Goal: Obtain resource: Download file/media

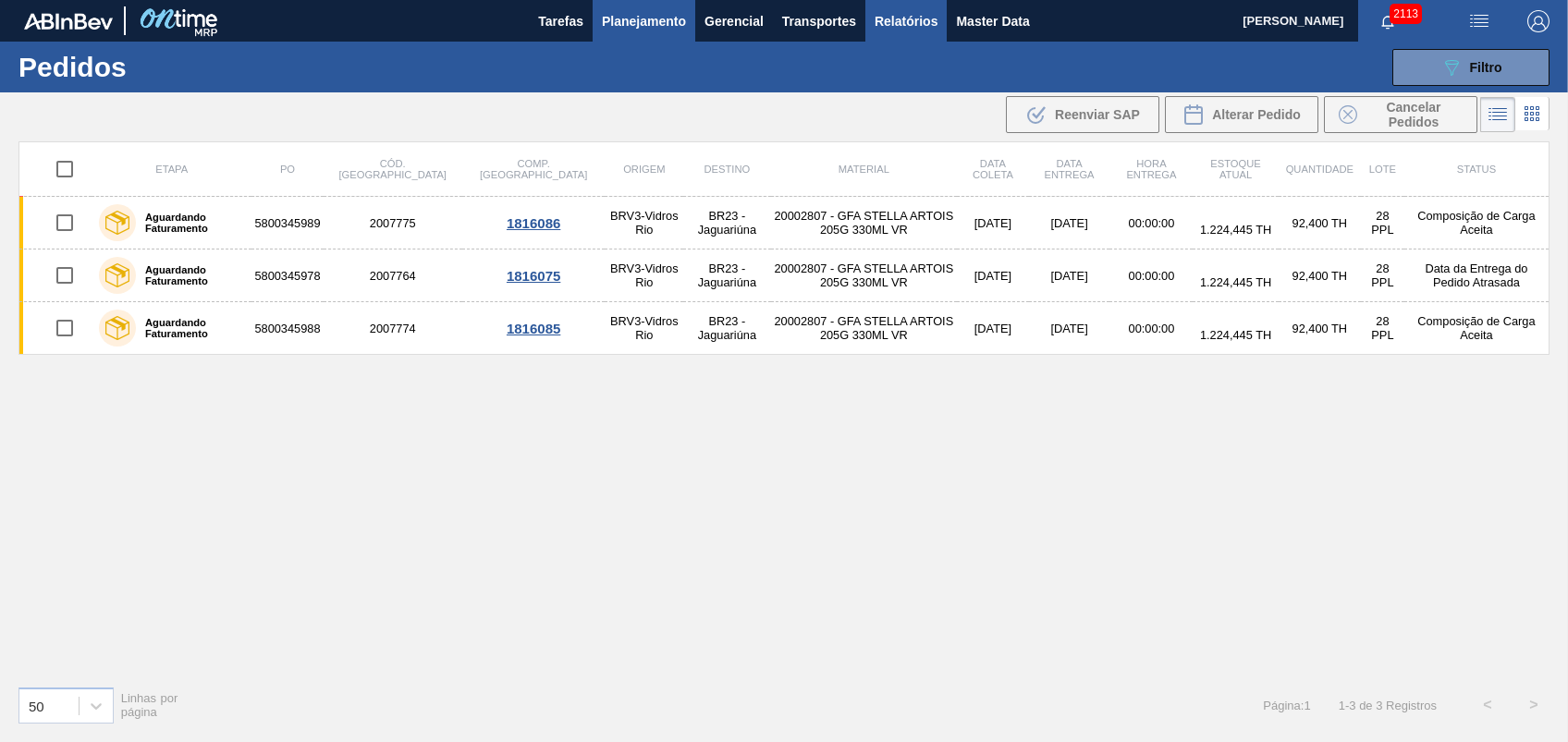
click at [886, 22] on span "Relatórios" at bounding box center [906, 21] width 63 height 22
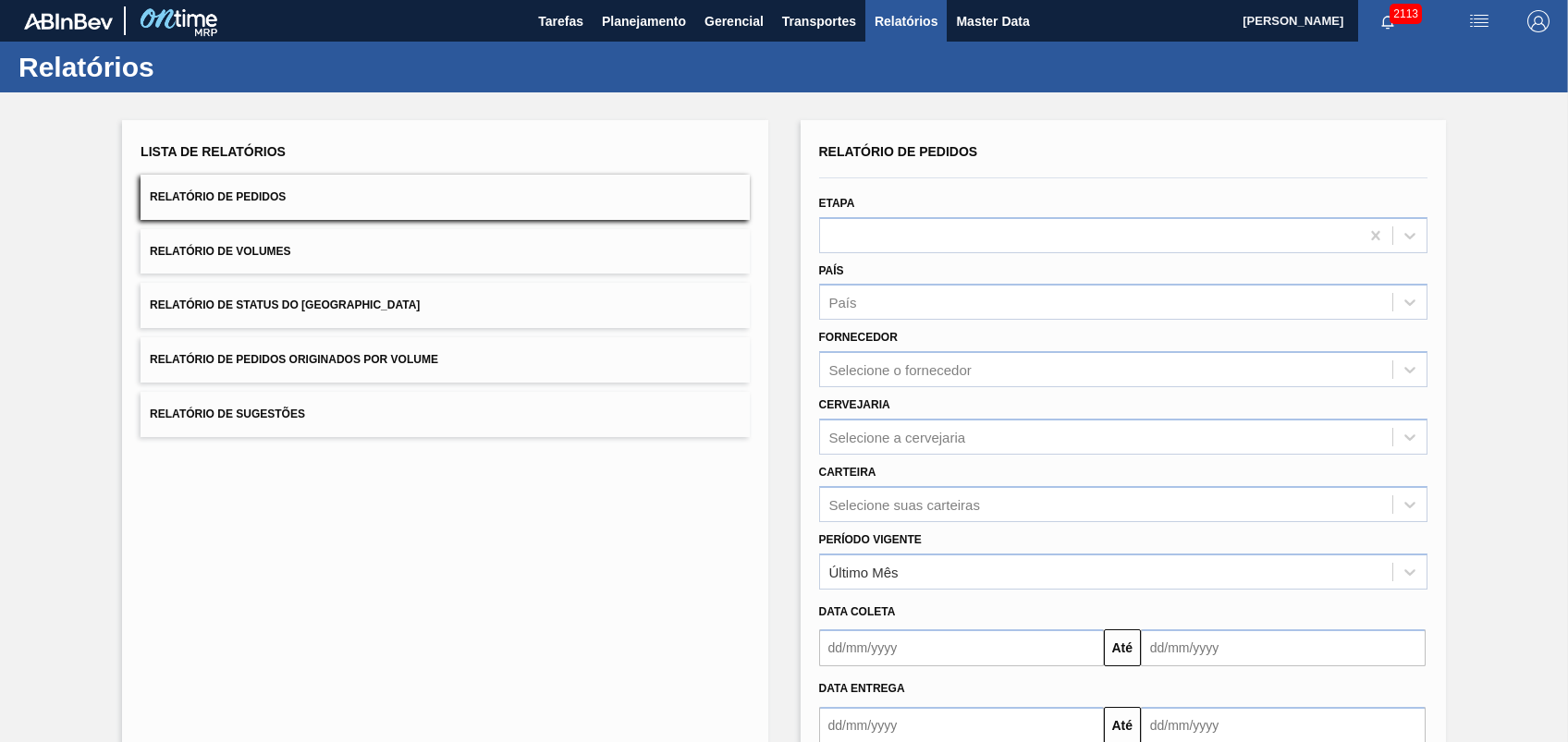
click at [270, 350] on button "Relatório de Pedidos Originados por Volume" at bounding box center [444, 360] width 608 height 46
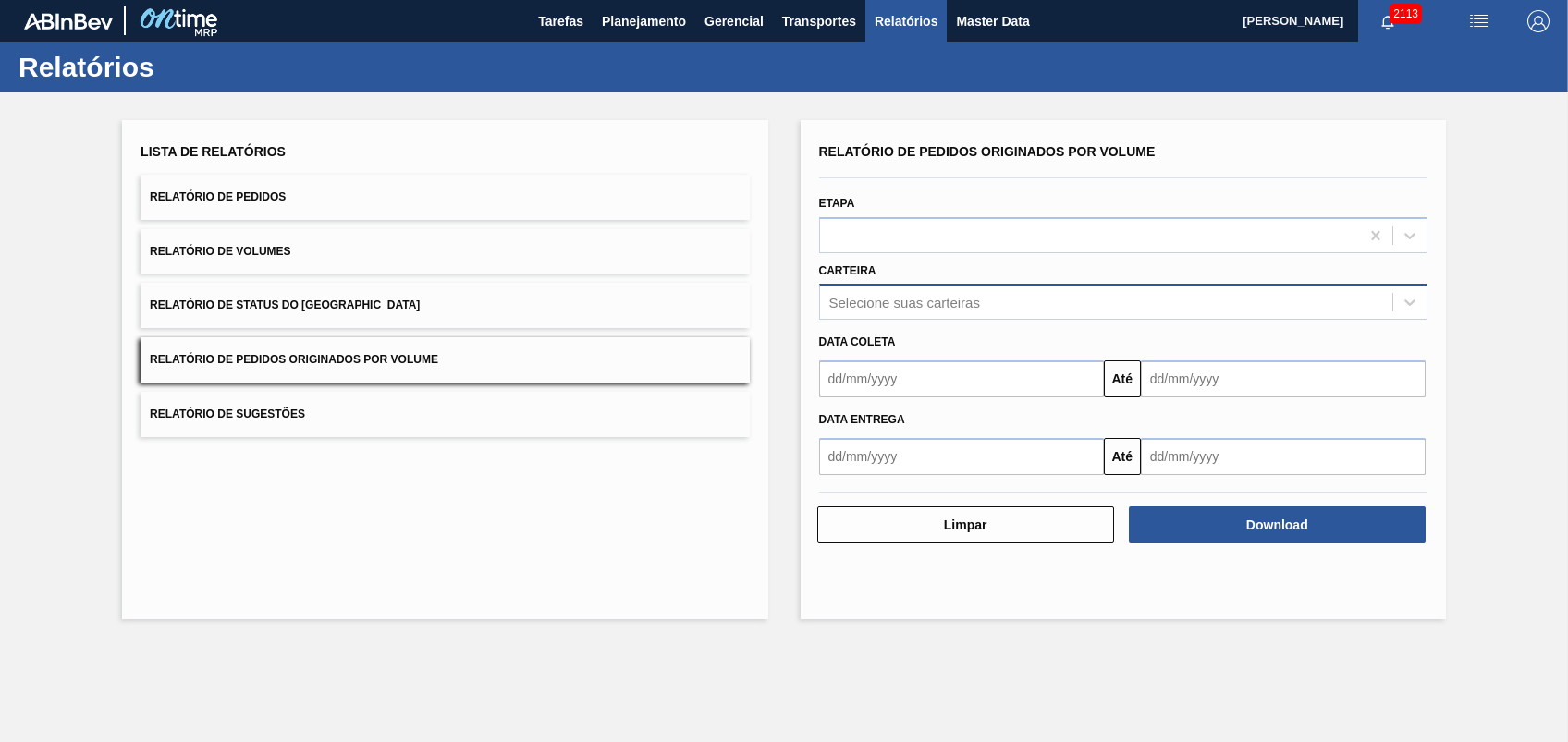
click at [914, 305] on div "Selecione suas carteiras" at bounding box center [905, 303] width 150 height 16
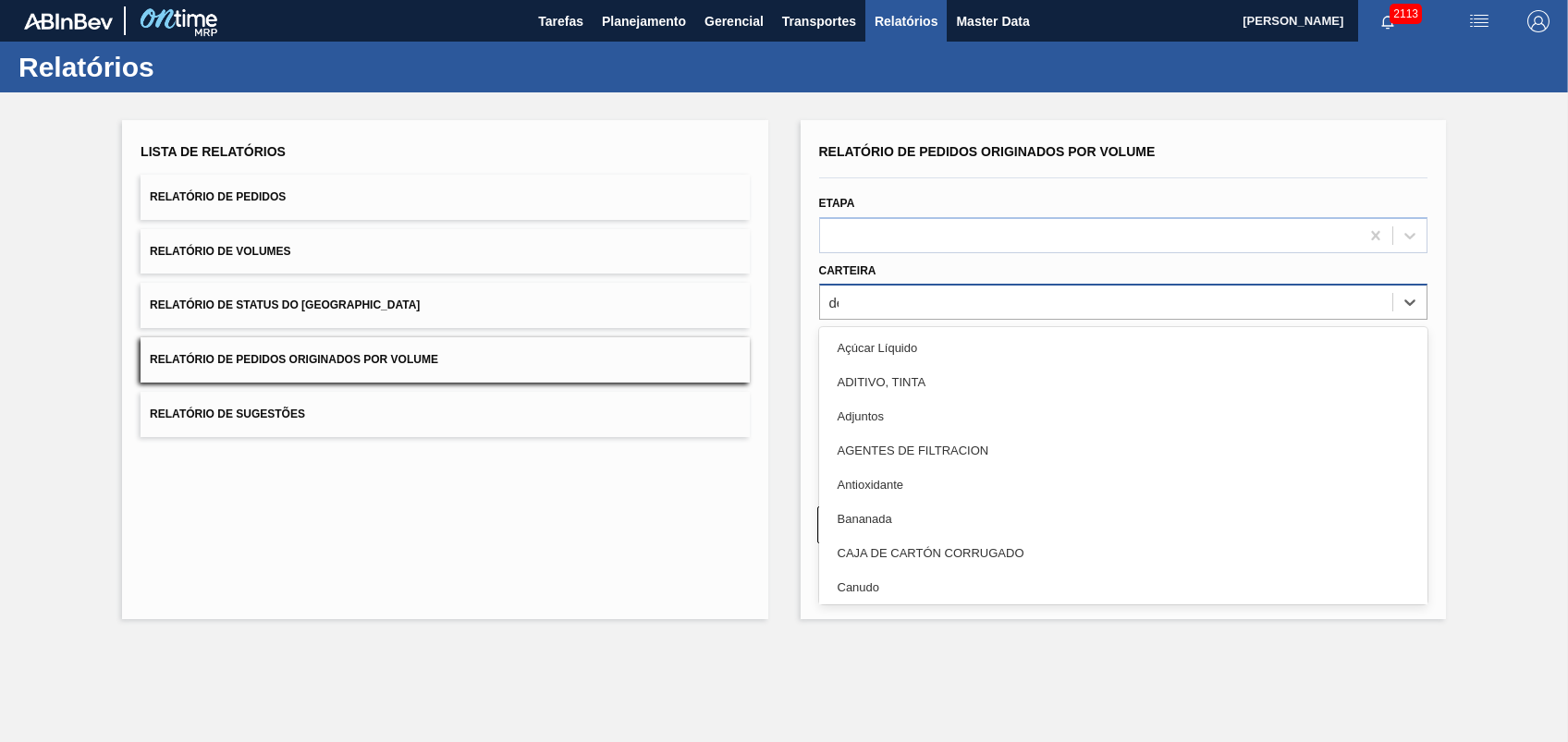
type input "d"
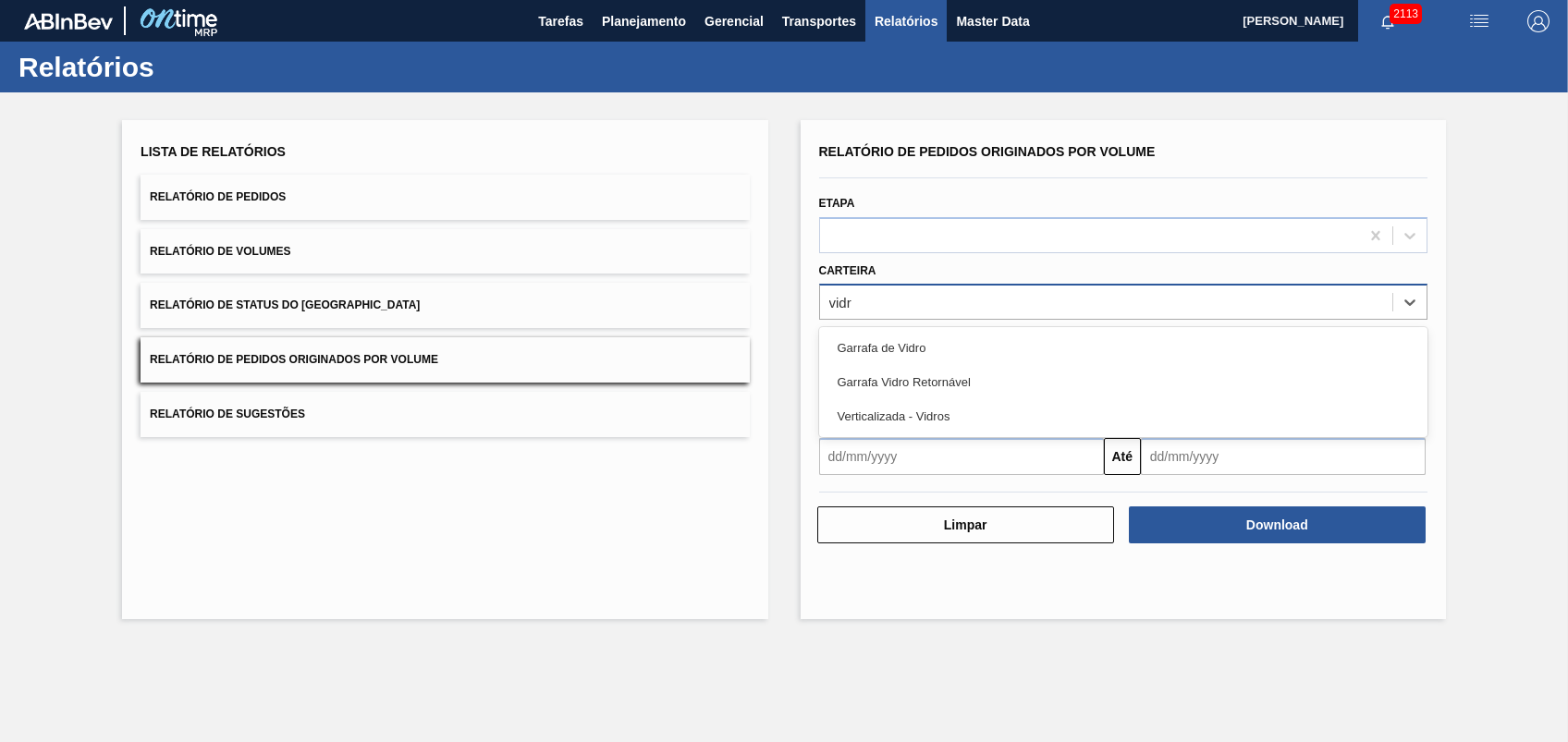
type input "vidro"
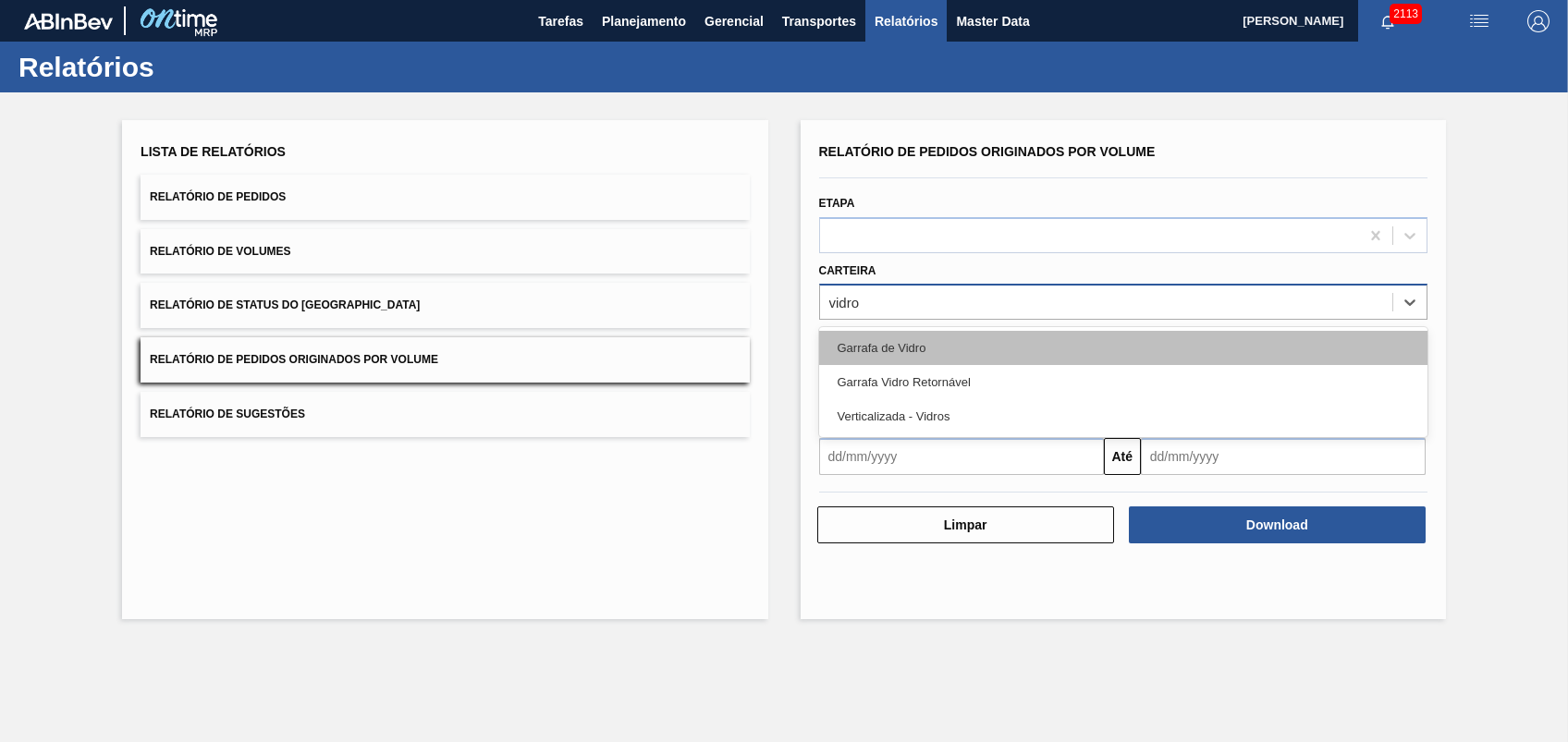
click at [910, 342] on div "Garrafa de Vidro" at bounding box center [1123, 347] width 608 height 35
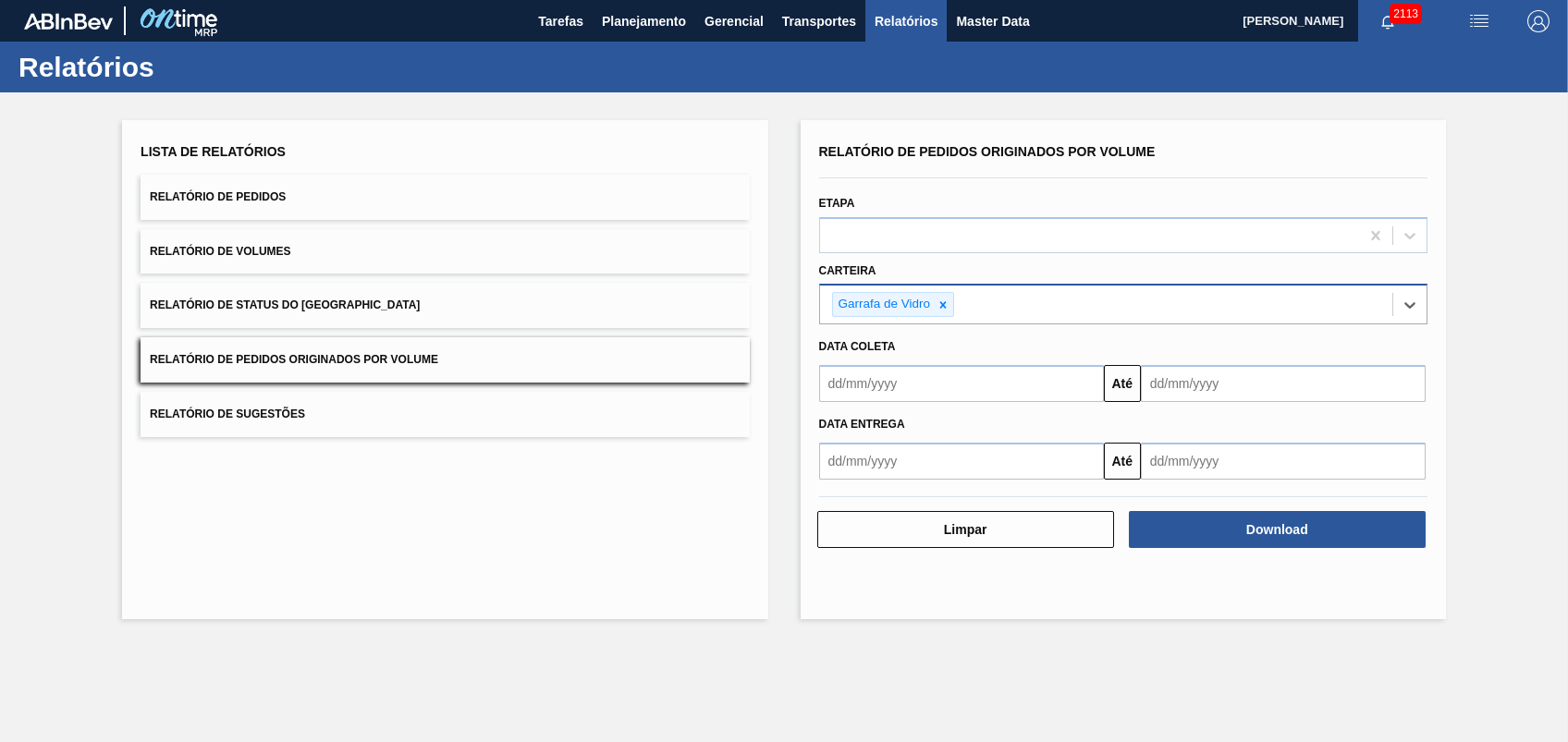
click at [881, 371] on input "text" at bounding box center [961, 383] width 285 height 37
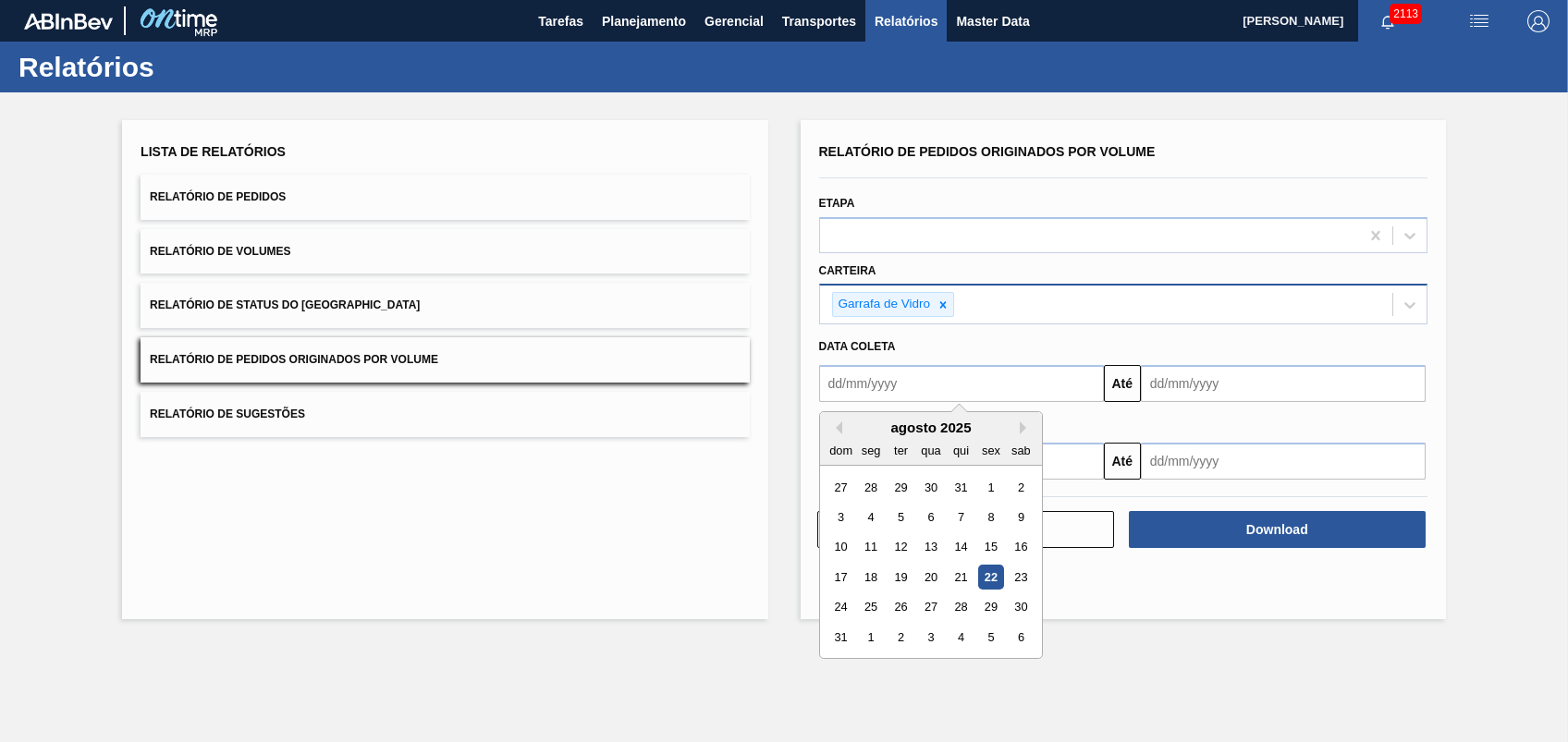
type input "[DATE]"
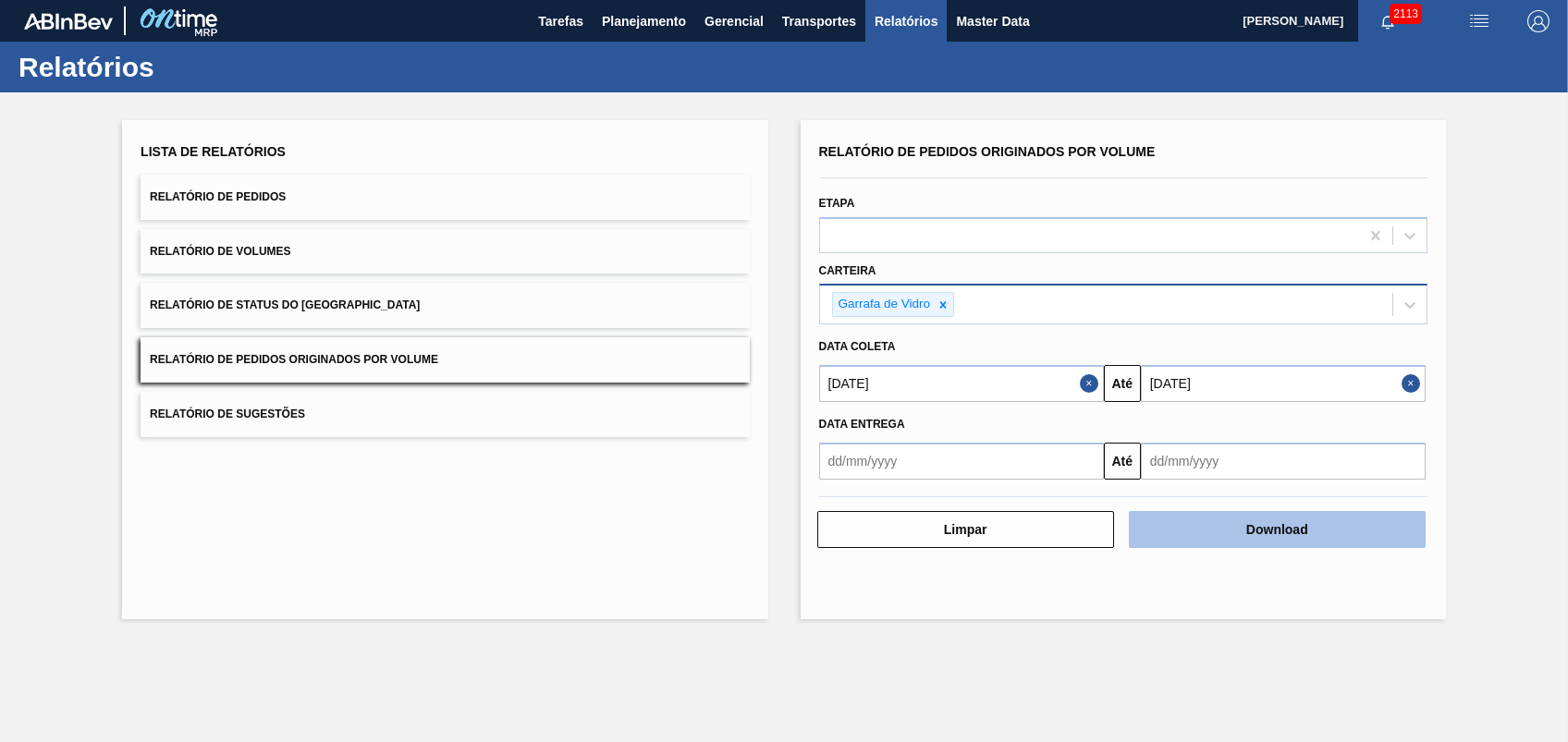
click at [1225, 539] on button "Download" at bounding box center [1277, 528] width 297 height 37
